Goal: Navigation & Orientation: Go to known website

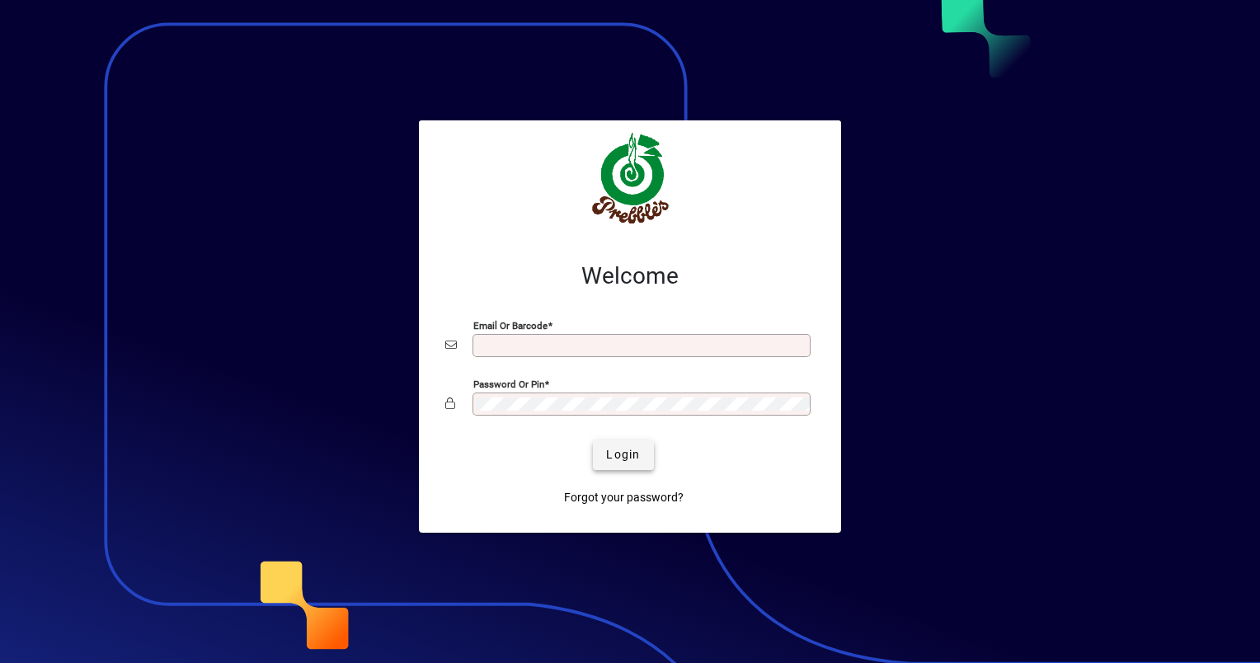
type input "**********"
click at [632, 447] on span "Login" at bounding box center [623, 454] width 34 height 17
